Goal: Use online tool/utility

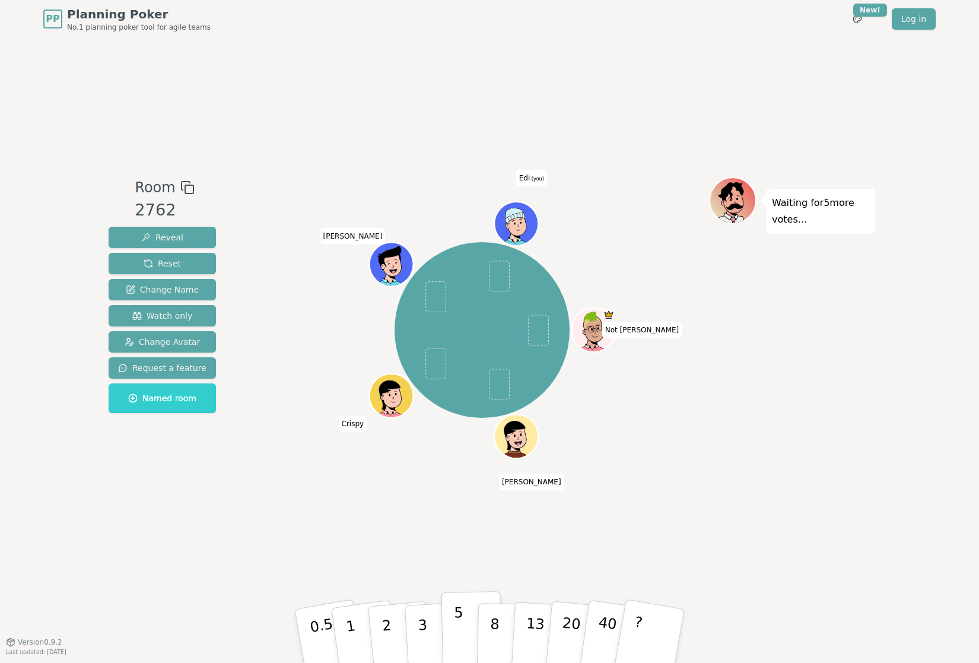
click at [459, 637] on p "5" at bounding box center [459, 636] width 10 height 64
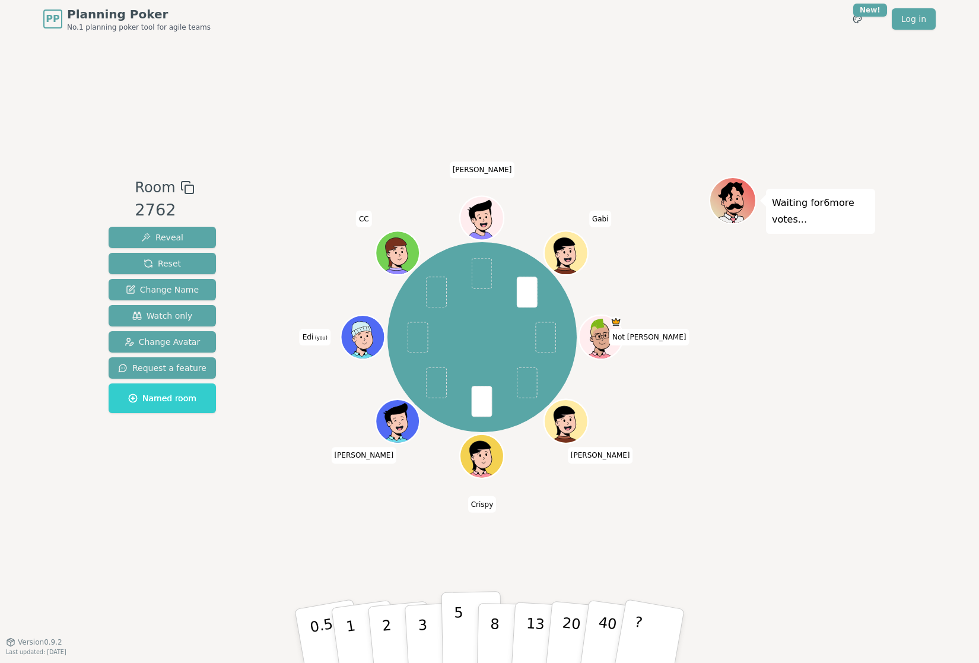
click at [466, 624] on button "5" at bounding box center [472, 636] width 61 height 90
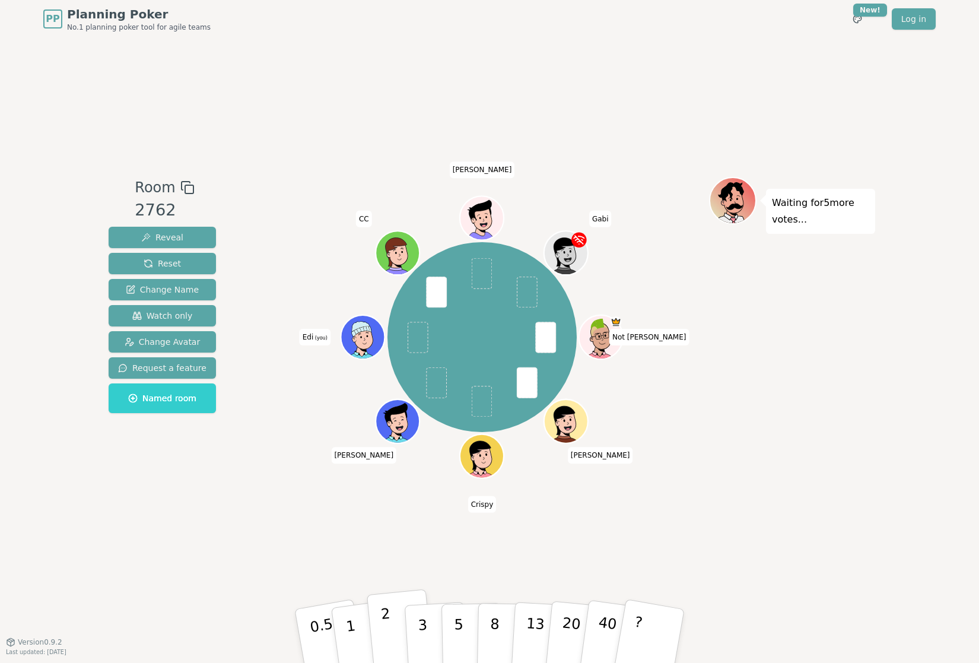
click at [385, 638] on p "2" at bounding box center [387, 637] width 15 height 65
click at [163, 315] on span "Watch only" at bounding box center [162, 316] width 61 height 12
